Goal: Task Accomplishment & Management: Manage account settings

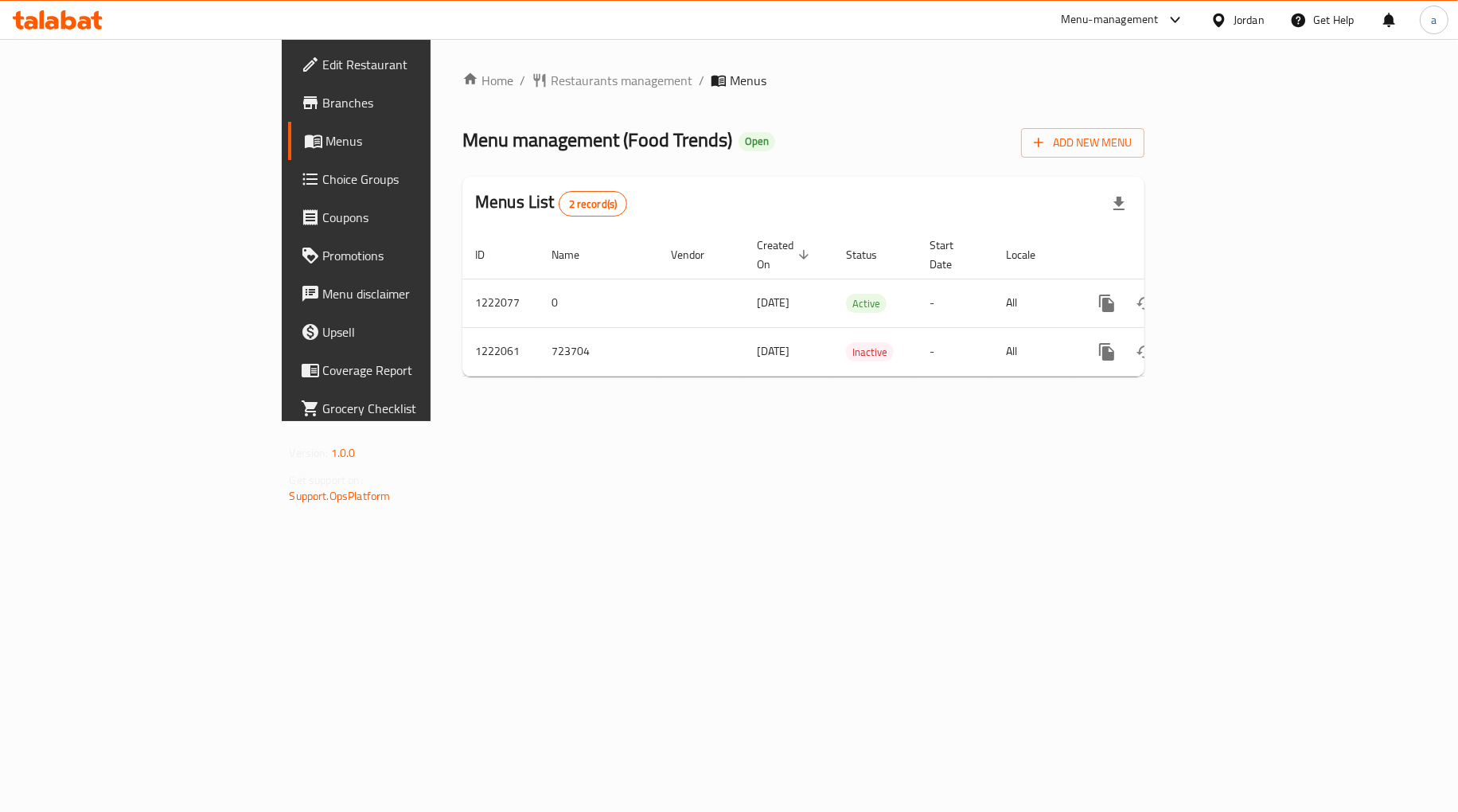
click at [323, 185] on span "Choice Groups" at bounding box center [417, 179] width 189 height 19
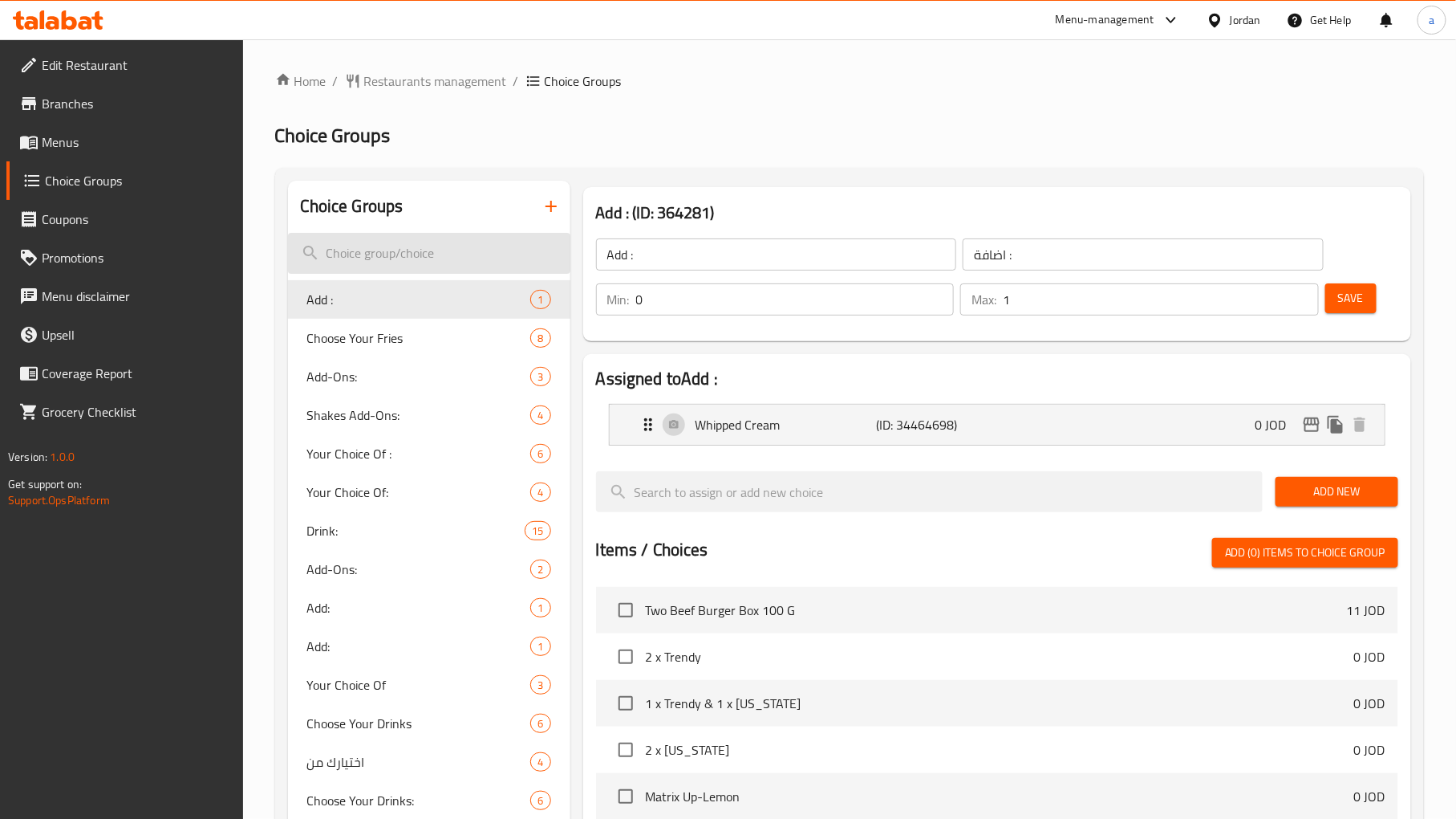
click at [394, 265] on input "search" at bounding box center [429, 253] width 282 height 41
paste input "Choose Your Drinks:"
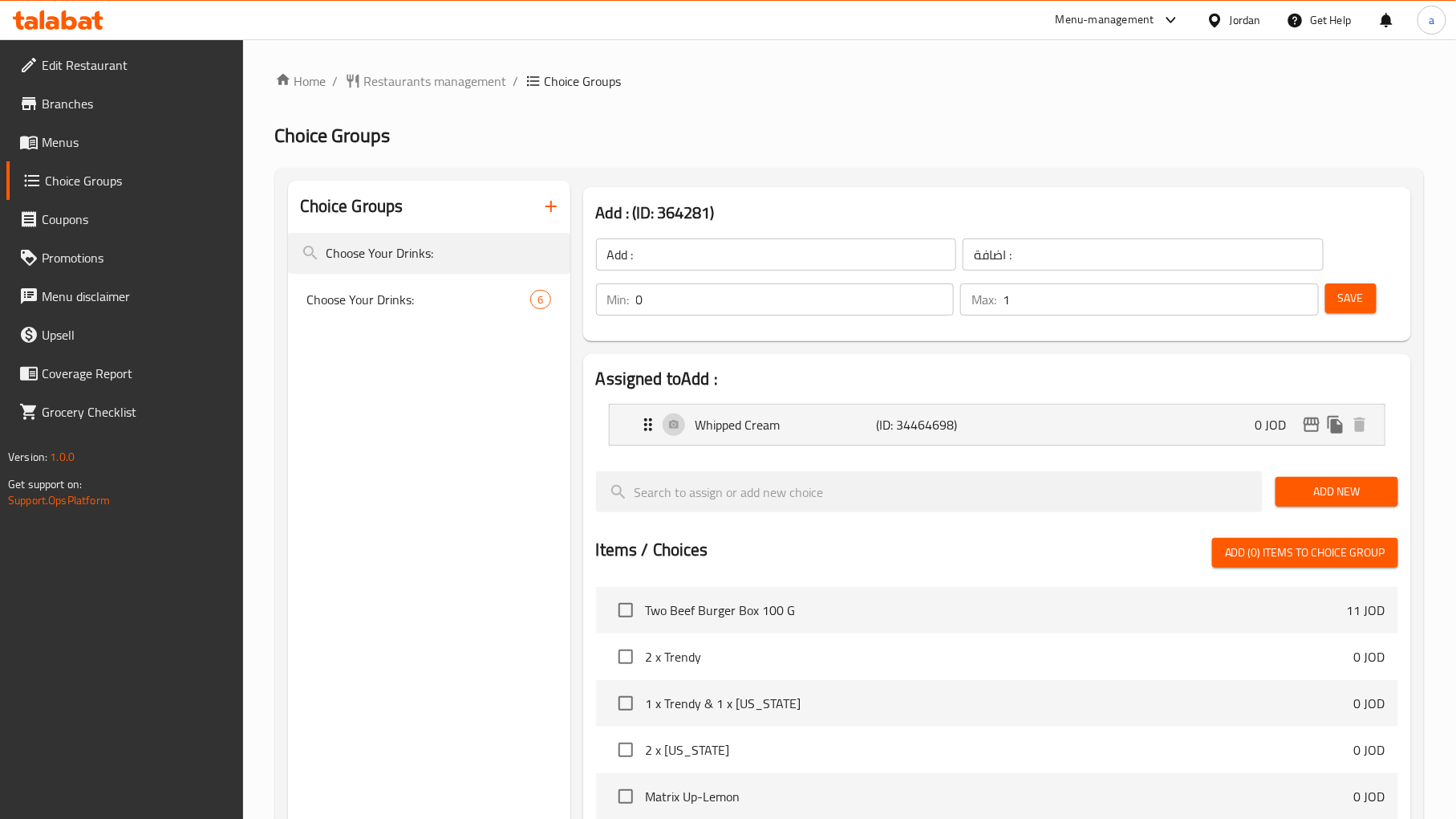
type input "Choose Your Drinks:"
click at [381, 276] on nav "Choose Your Drinks: 6" at bounding box center [429, 299] width 282 height 51
click at [380, 278] on nav "Choose Your Drinks: 6" at bounding box center [429, 299] width 282 height 51
click at [381, 289] on span "Choose Your Drinks:" at bounding box center [394, 299] width 176 height 19
type input "Choose Your Drinks:"
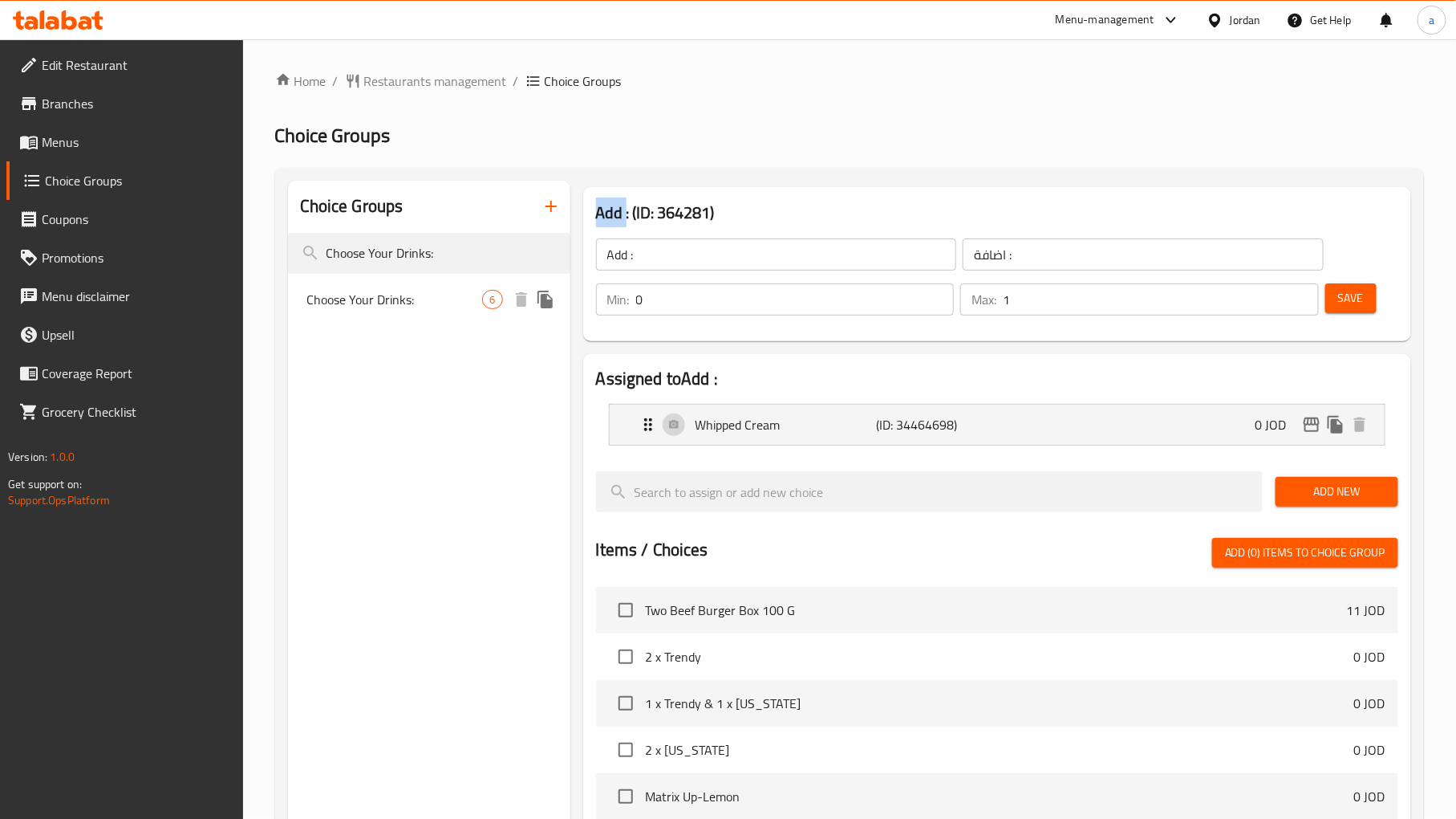
type input "اختر المشروبات:"
type input "1"
type input "3"
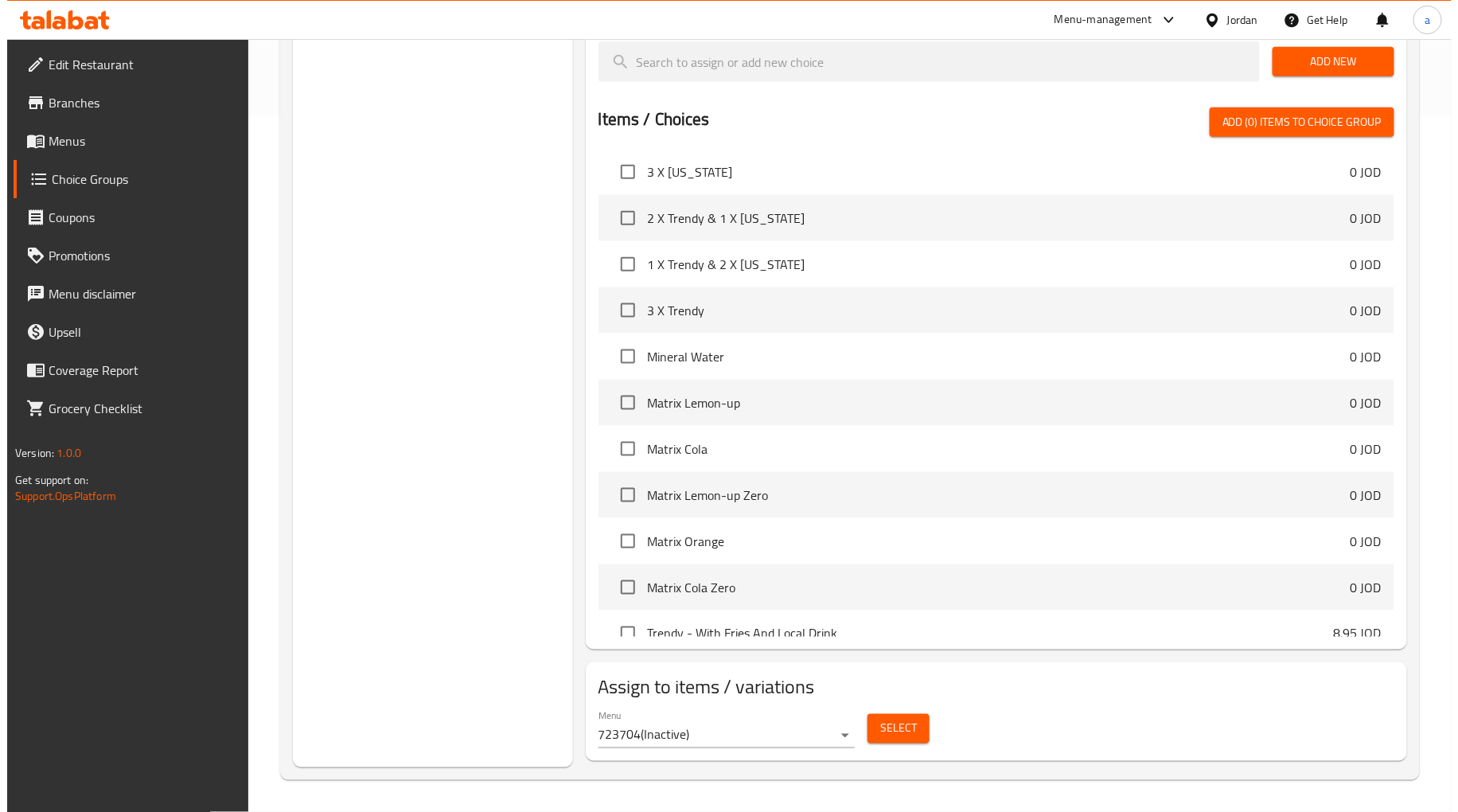
scroll to position [590, 0]
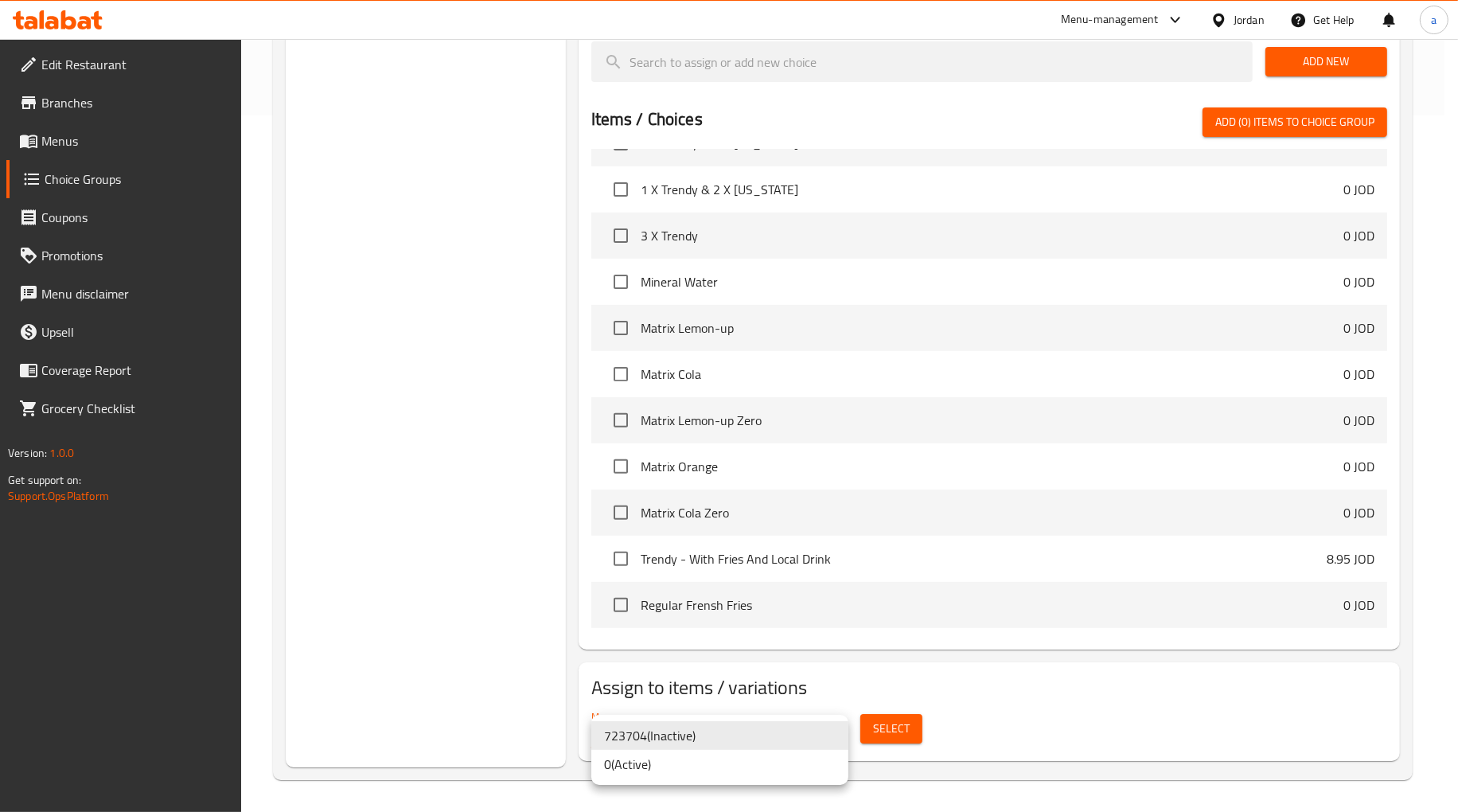
click at [742, 760] on li "0 ( Active )" at bounding box center [720, 764] width 257 height 29
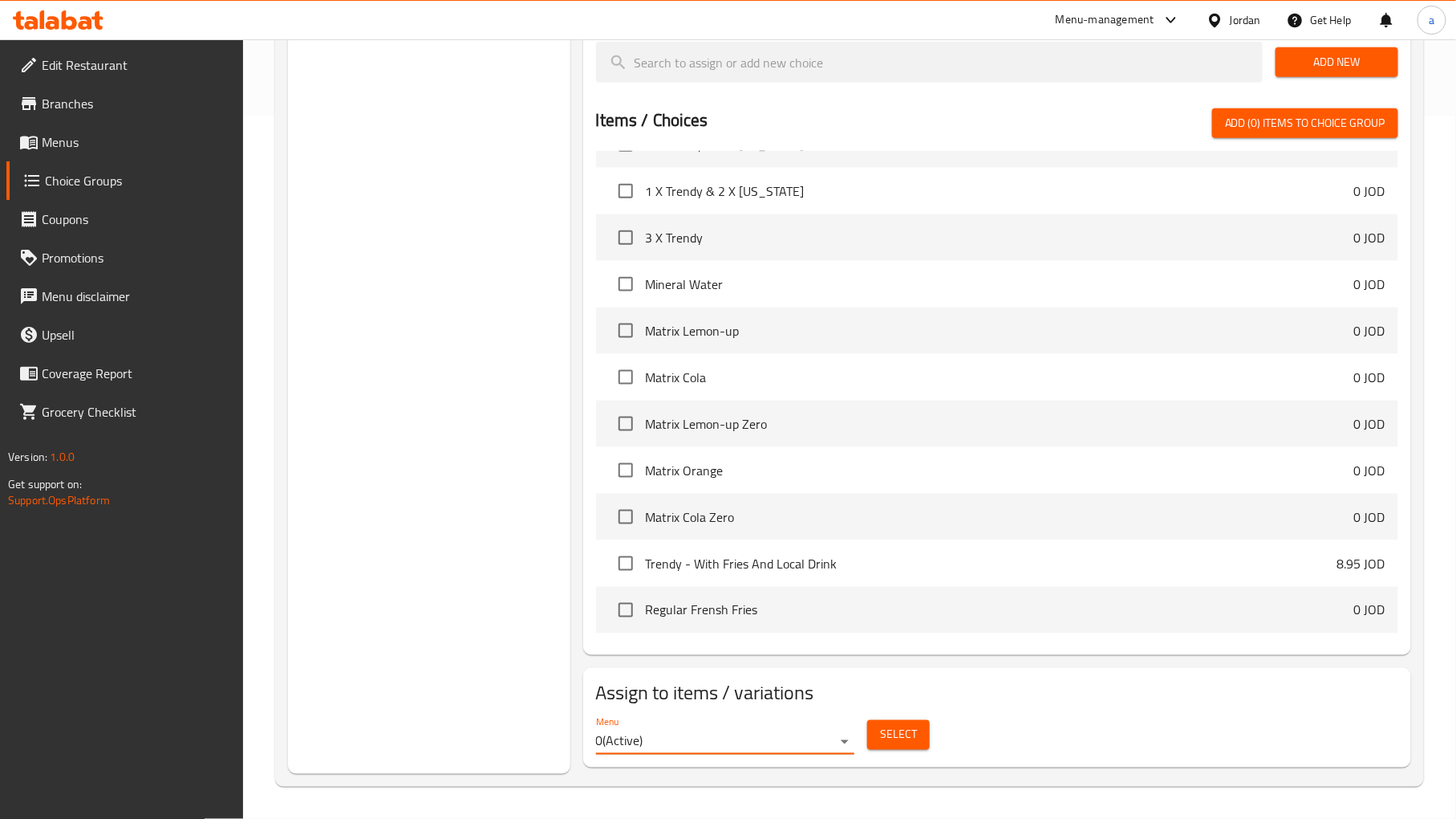
click at [891, 732] on span "Select" at bounding box center [899, 734] width 37 height 20
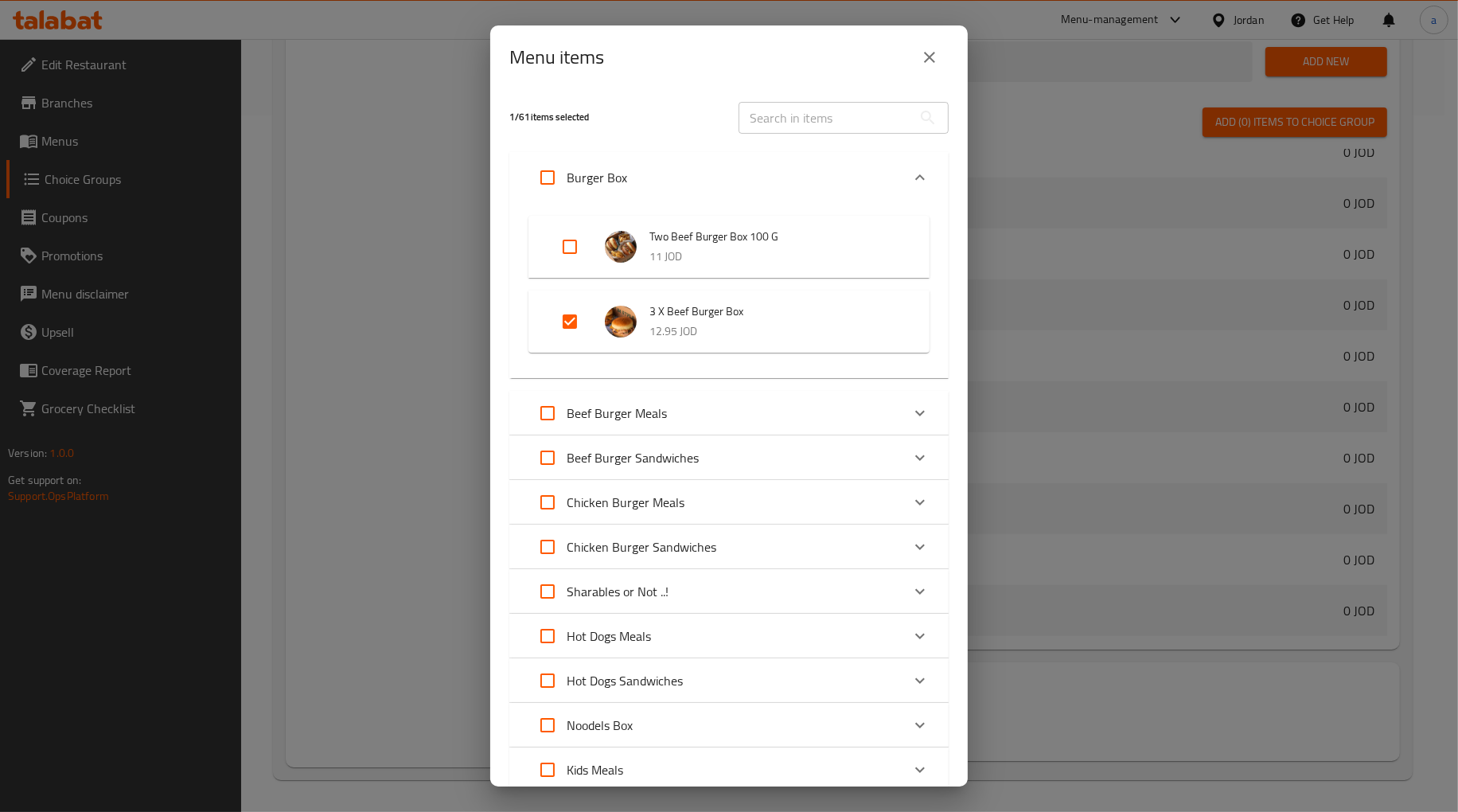
click at [703, 312] on span "3 X Beef Burger Box" at bounding box center [774, 312] width 249 height 20
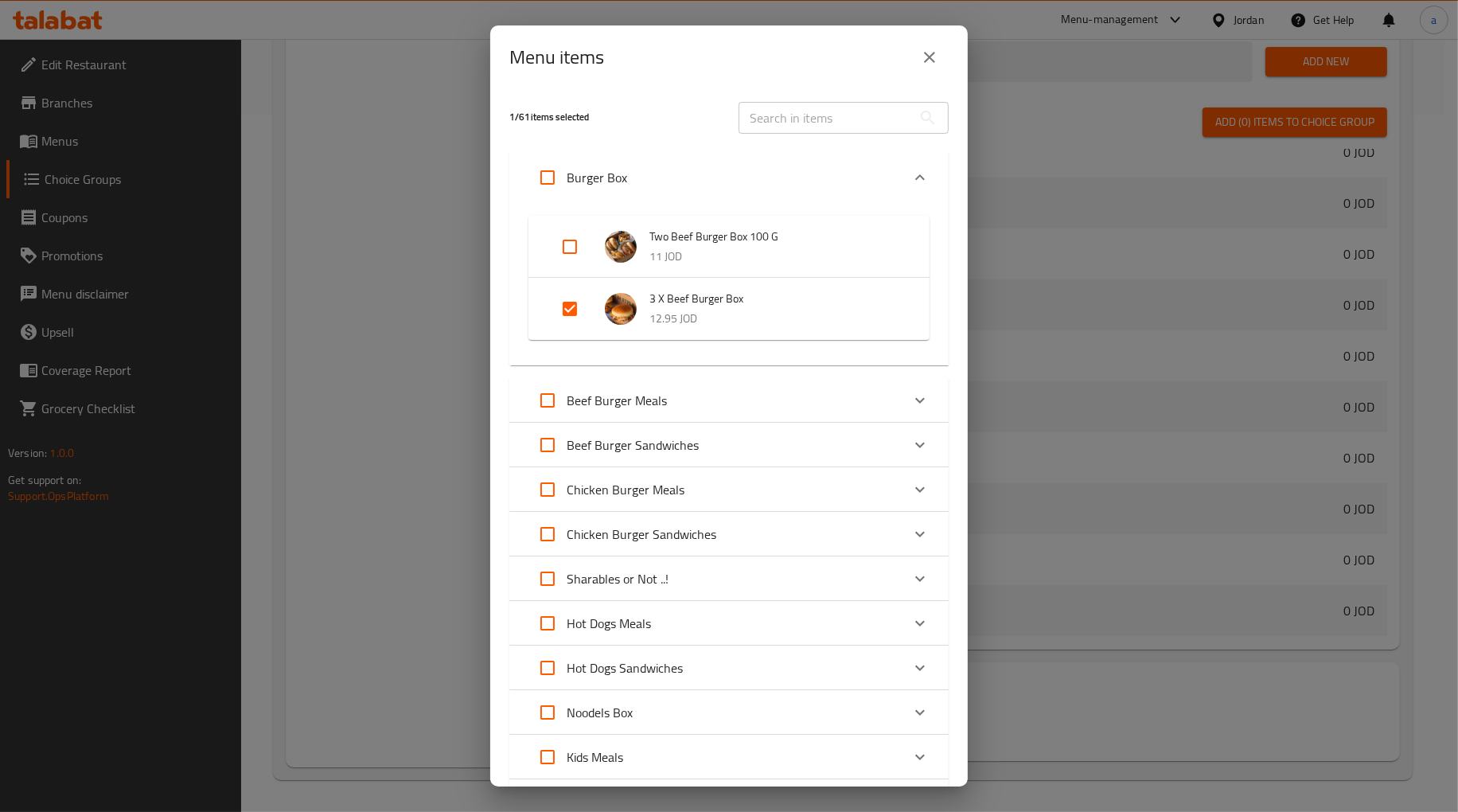
click at [703, 312] on div "3 X Beef Burger Box 12.95 JOD" at bounding box center [774, 308] width 249 height 39
click at [703, 309] on span "3 X Beef Burger Box" at bounding box center [774, 298] width 249 height 20
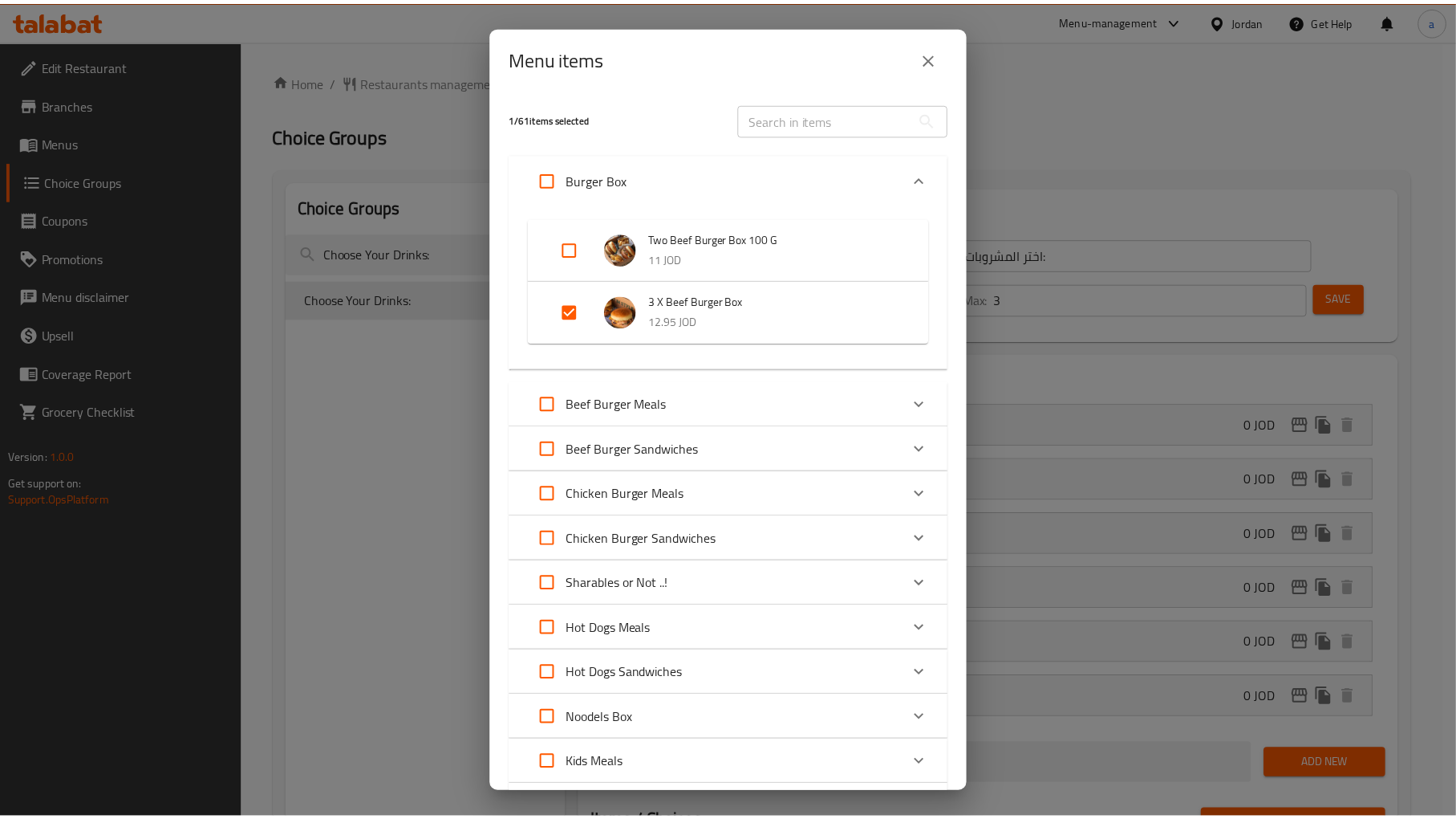
scroll to position [656, 0]
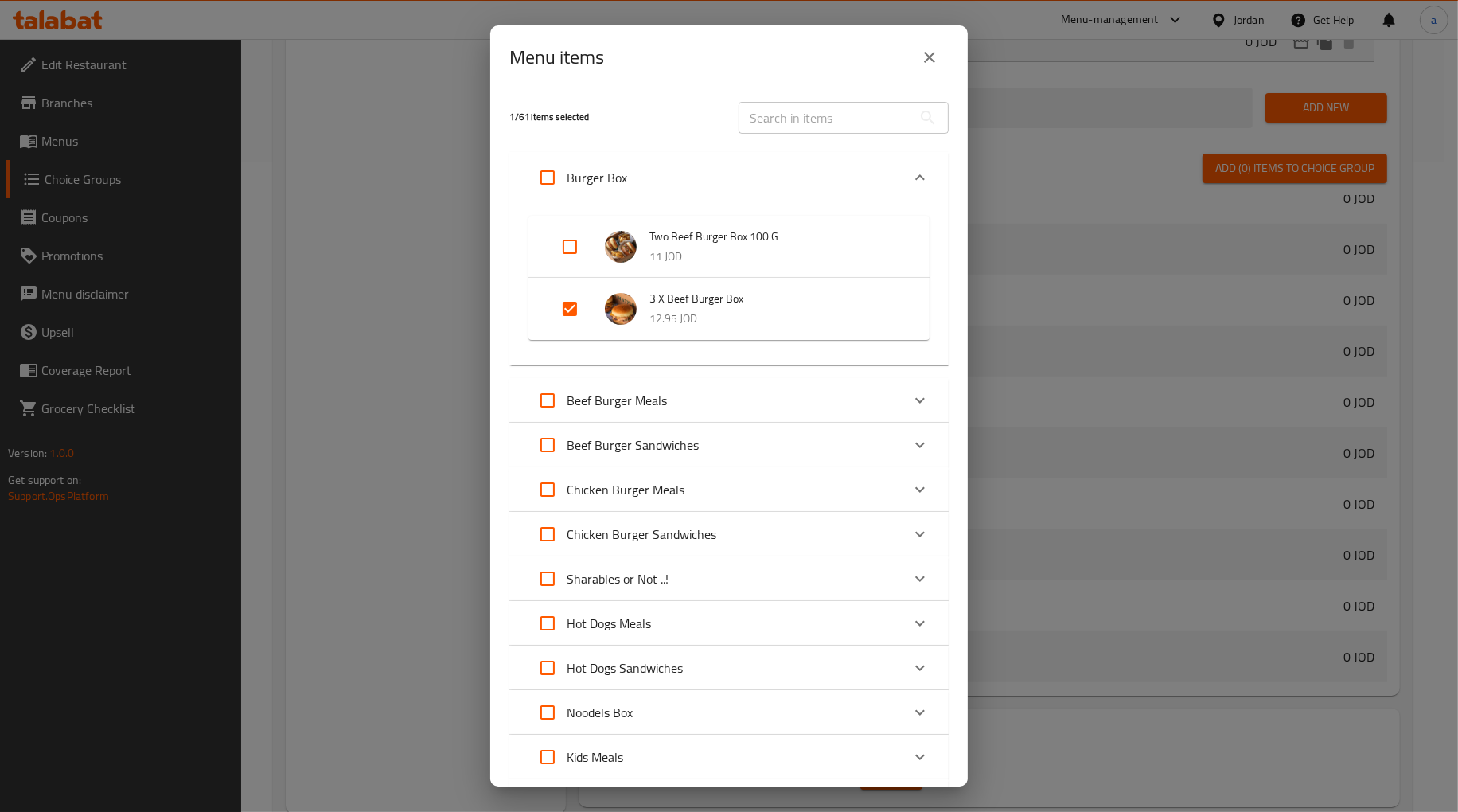
drag, startPoint x: 756, startPoint y: 298, endPoint x: 674, endPoint y: 294, distance: 82.1
click at [673, 294] on span "3 X Beef Burger Box" at bounding box center [774, 298] width 249 height 20
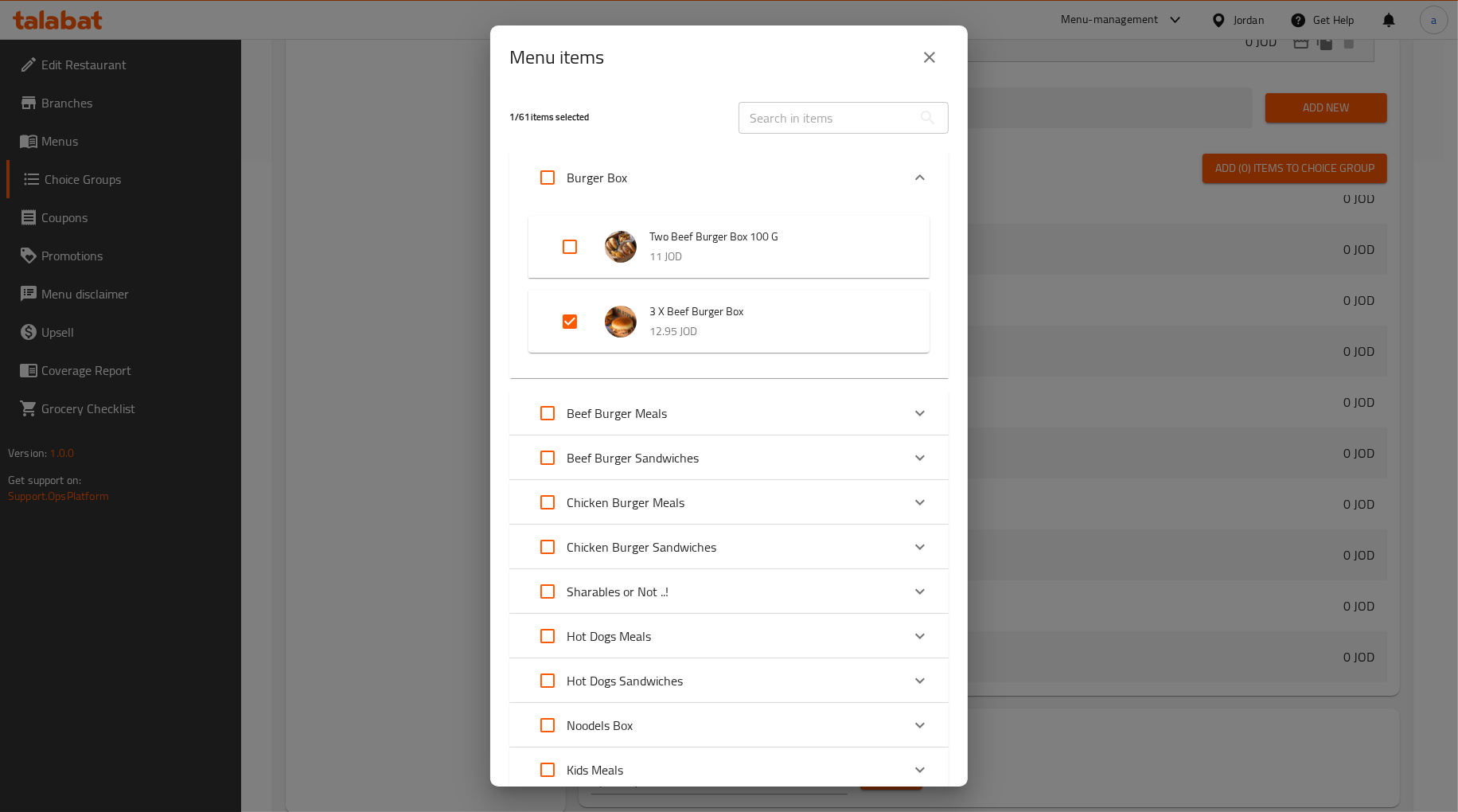
drag, startPoint x: 671, startPoint y: 312, endPoint x: 487, endPoint y: 295, distance: 184.8
click at [601, 306] on li "3 X Beef Burger Box 12.95 JOD" at bounding box center [729, 322] width 363 height 56
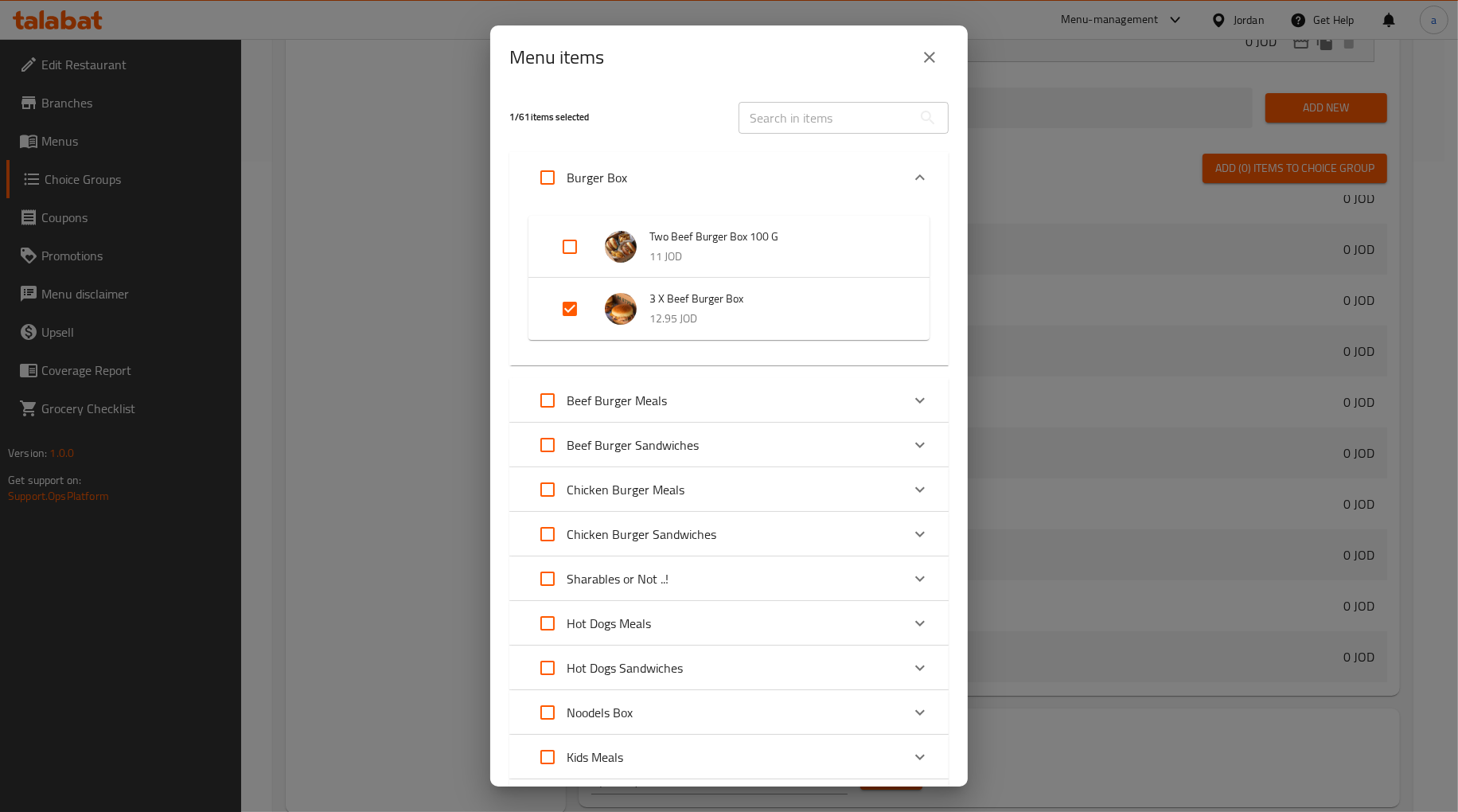
click at [422, 281] on div "Menu items 1 / 61 items selected ​ Burger Box Two Beef Burger Box 100 G 11 JOD …" at bounding box center [729, 406] width 1458 height 812
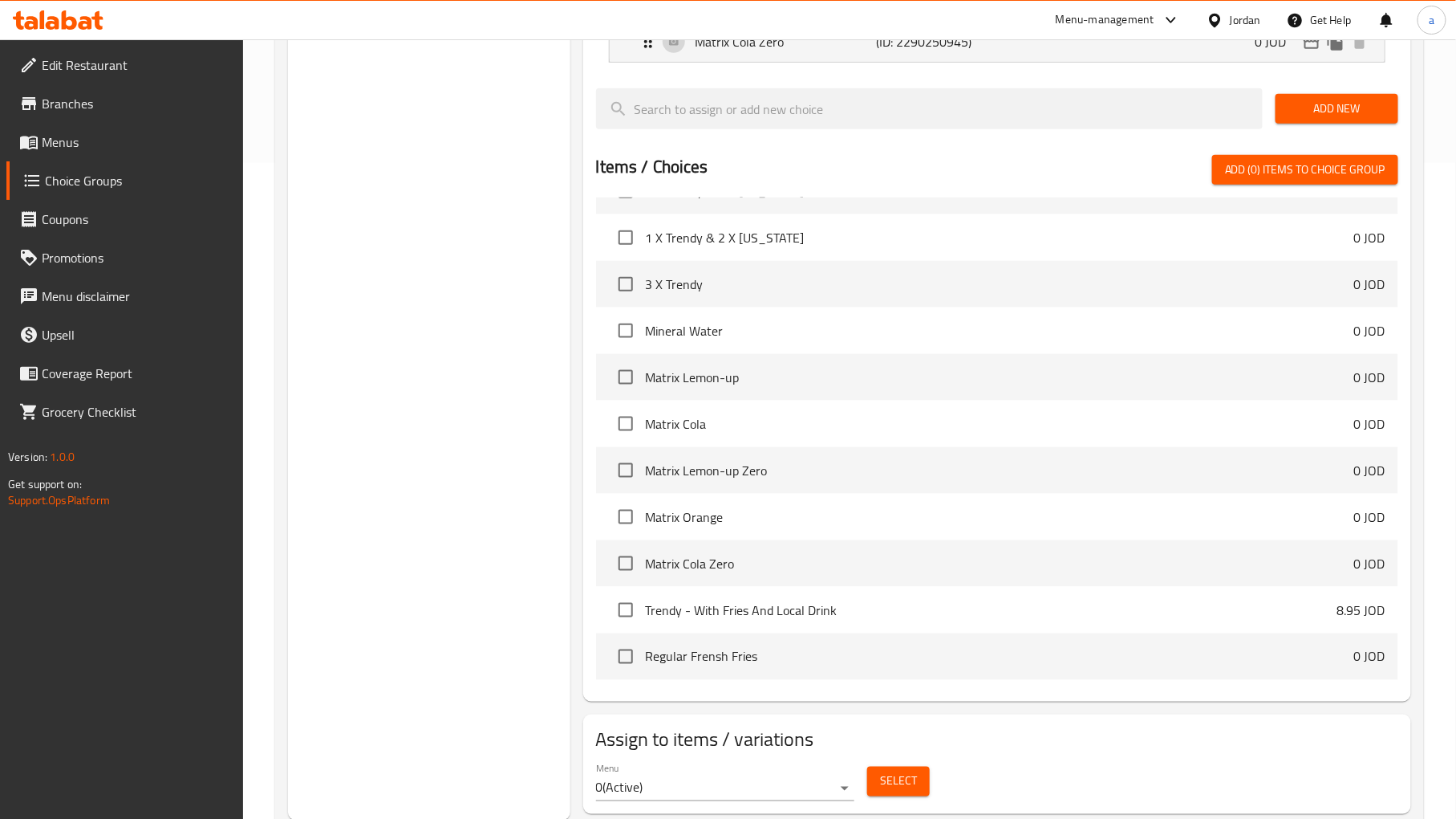
scroll to position [0, 0]
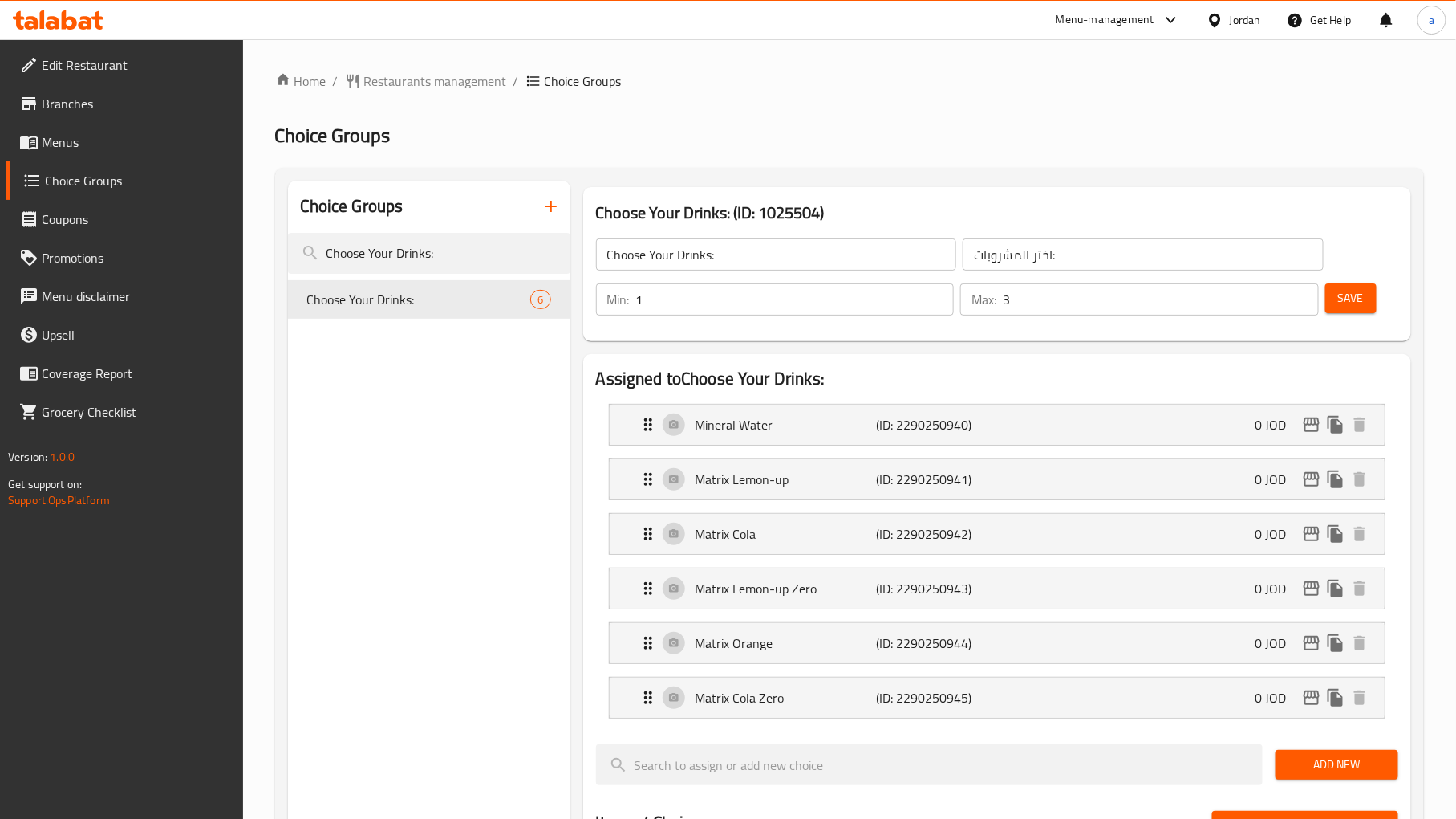
click at [50, 132] on span "Menus" at bounding box center [136, 142] width 189 height 19
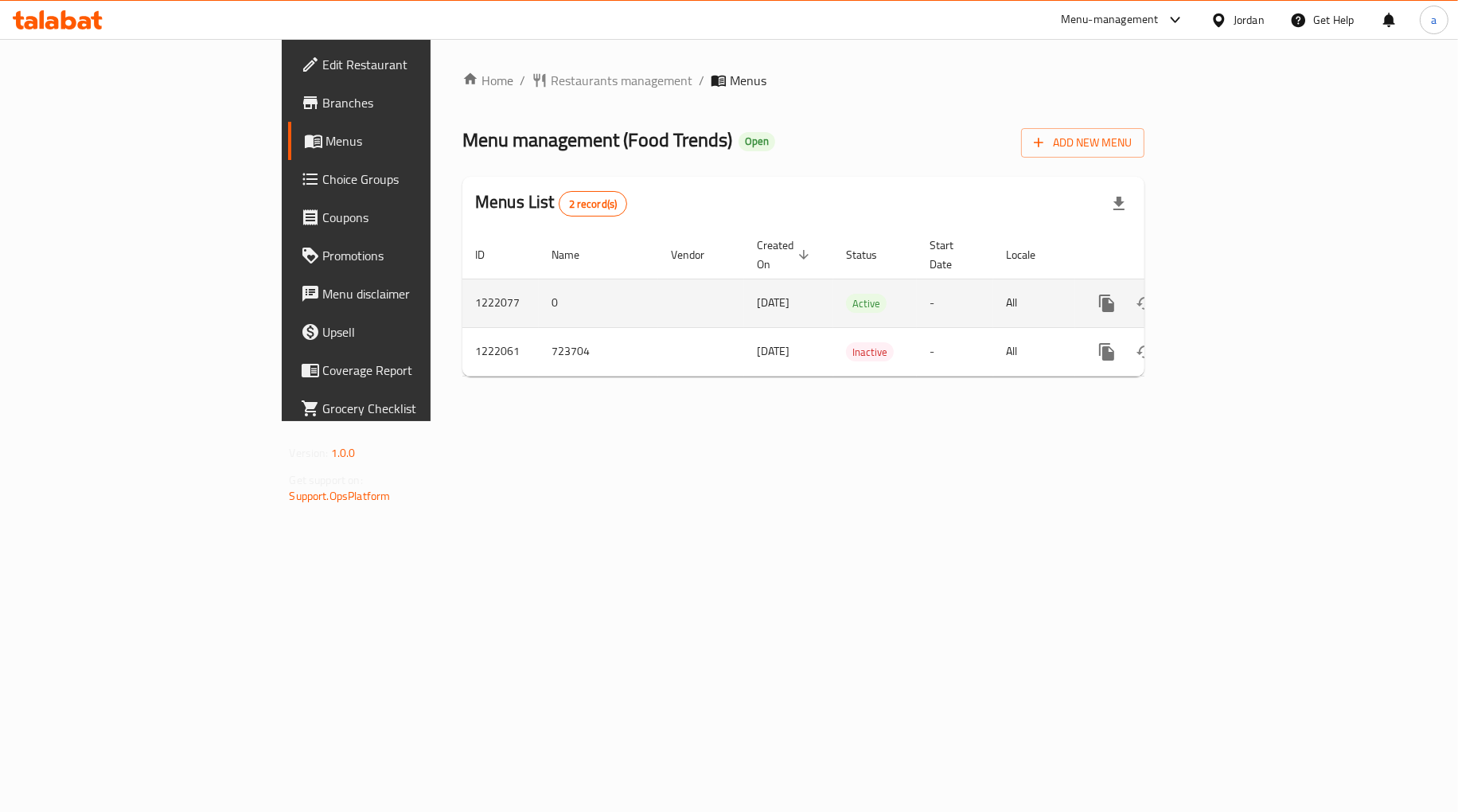
click at [1231, 294] on icon "enhanced table" at bounding box center [1222, 304] width 19 height 19
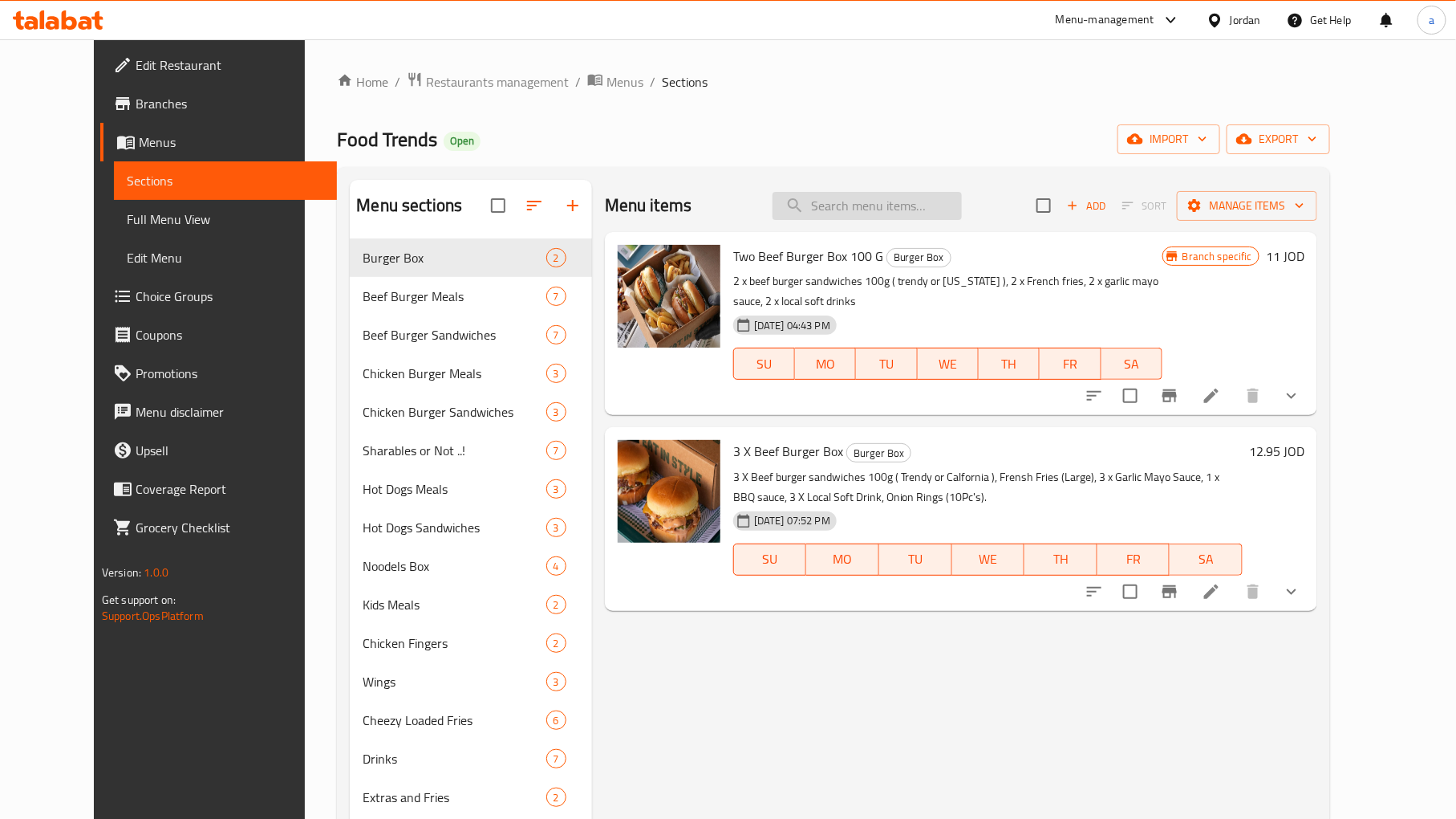
click at [875, 215] on input "search" at bounding box center [867, 206] width 190 height 28
type input "beef burger"
click at [1221, 582] on icon at bounding box center [1212, 591] width 19 height 19
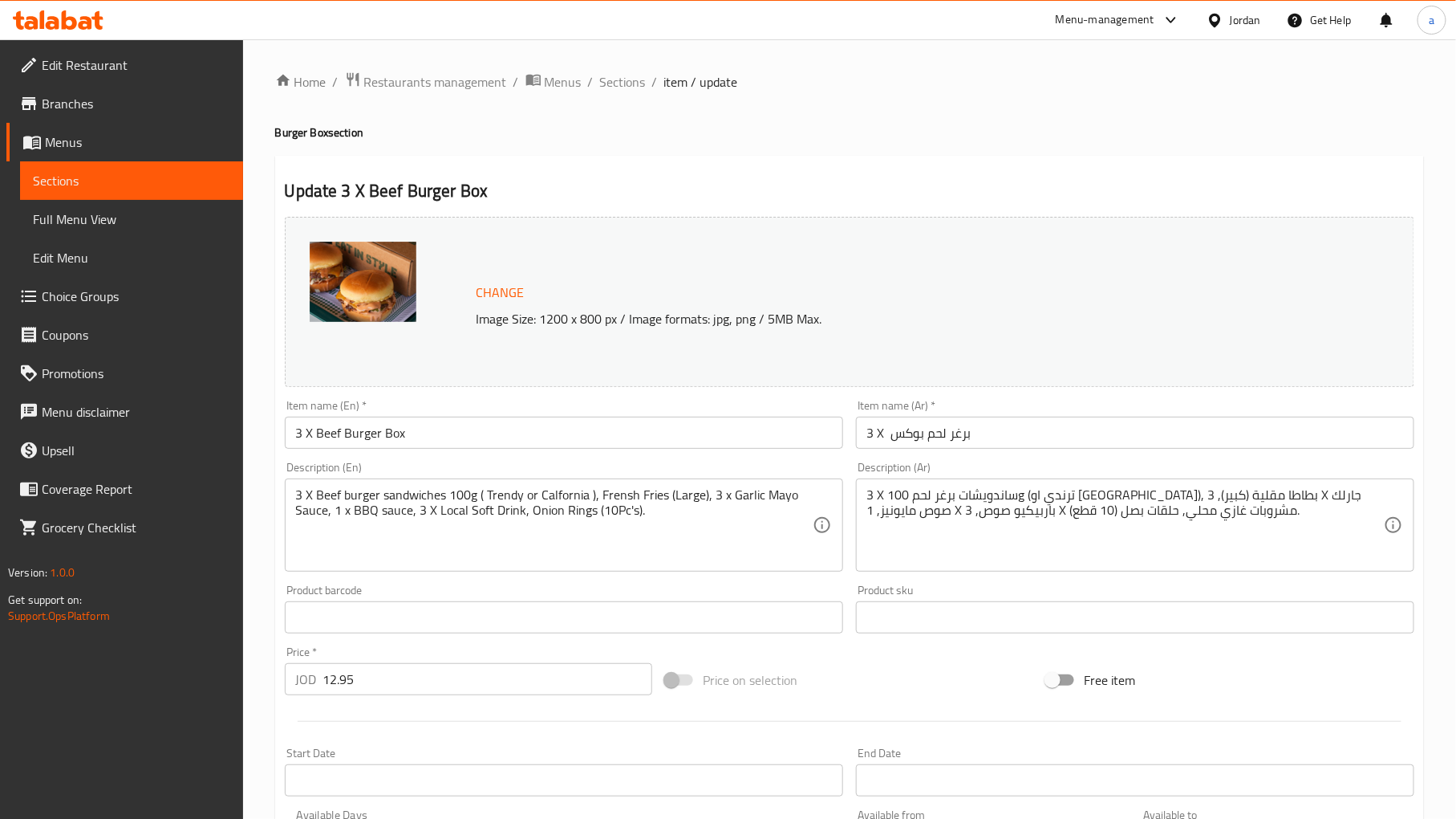
click at [724, 147] on div "Home / Restaurants management / Menus / Sections / item / update Burger Box sec…" at bounding box center [850, 644] width 1149 height 1146
click at [455, 74] on span "Restaurants management" at bounding box center [436, 82] width 143 height 19
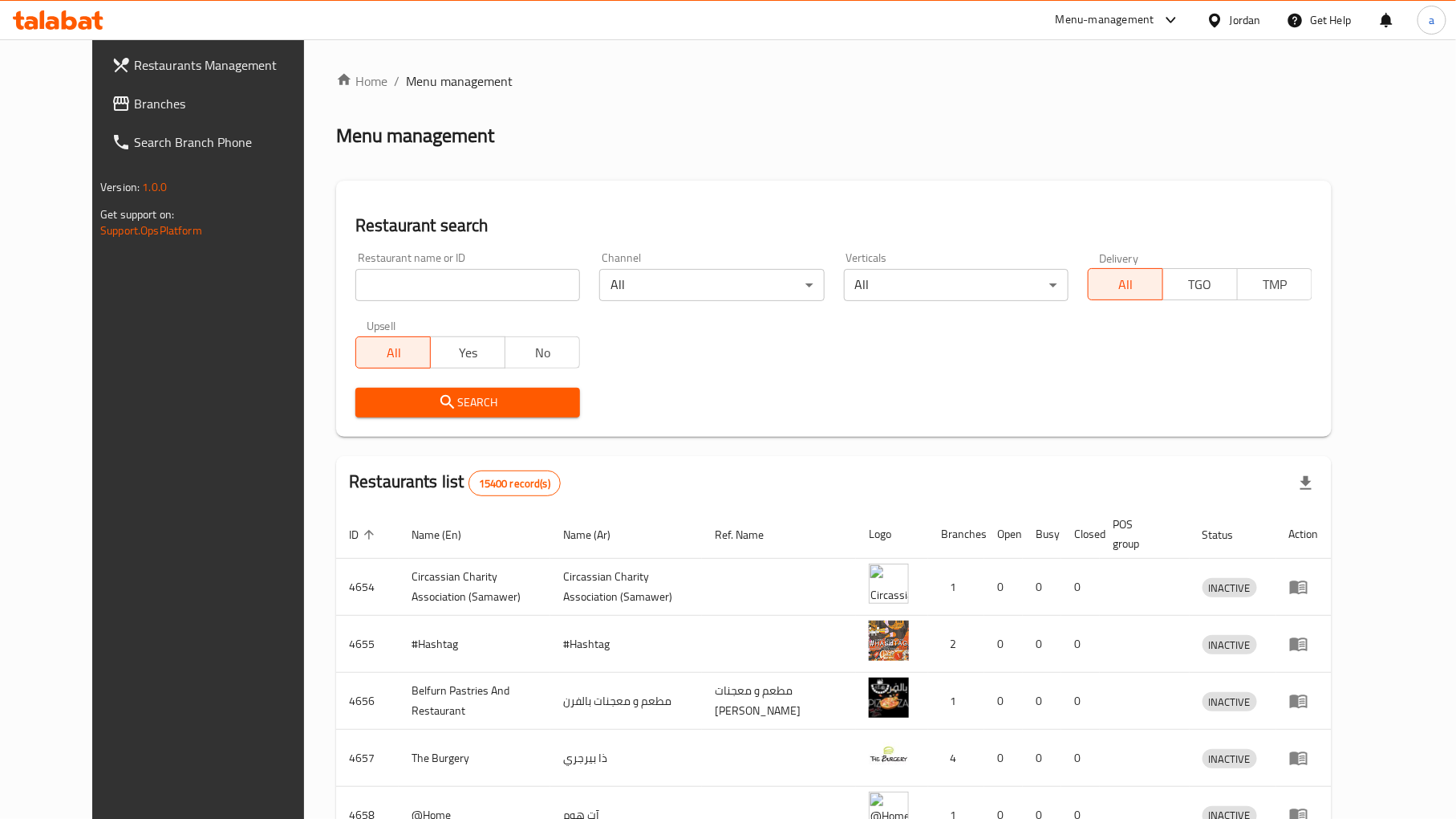
click at [148, 101] on span "Branches" at bounding box center [229, 103] width 189 height 19
